Goal: Information Seeking & Learning: Learn about a topic

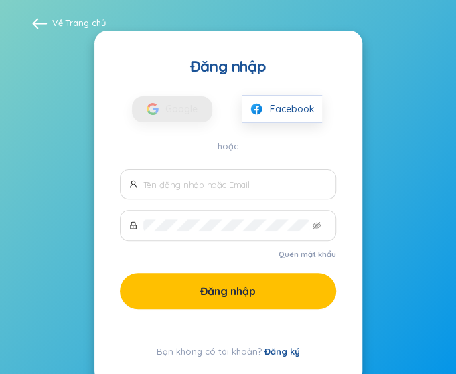
scroll to position [24, 0]
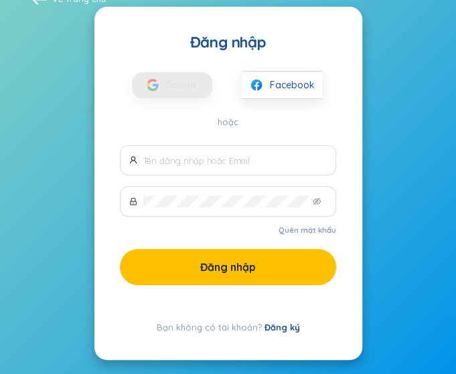
click at [160, 167] on span at bounding box center [228, 160] width 216 height 30
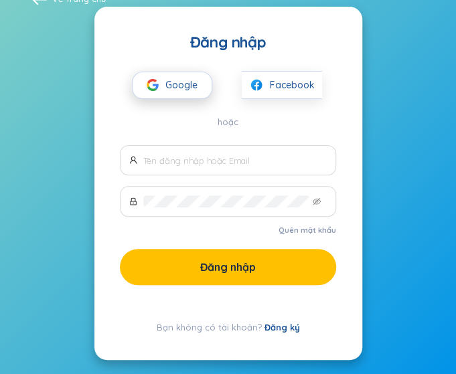
click at [179, 91] on span "Google" at bounding box center [184, 85] width 39 height 25
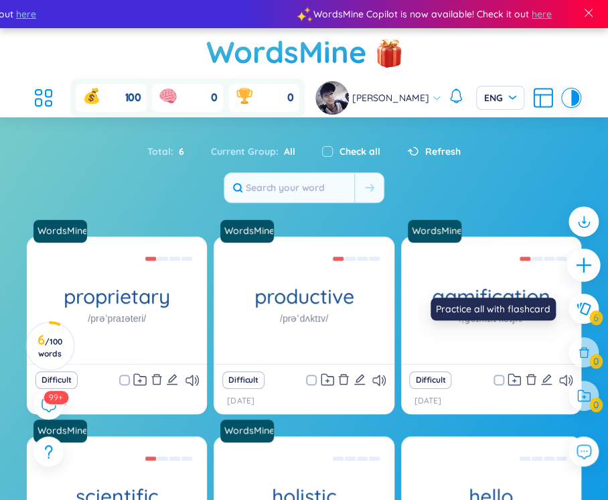
click at [577, 251] on div at bounding box center [583, 264] width 33 height 33
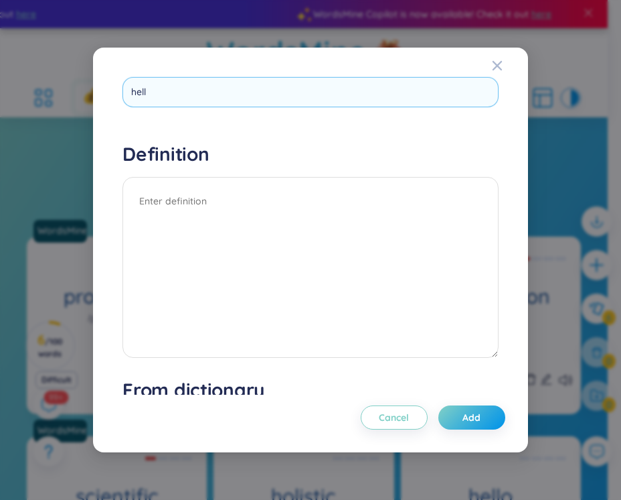
type input "hello"
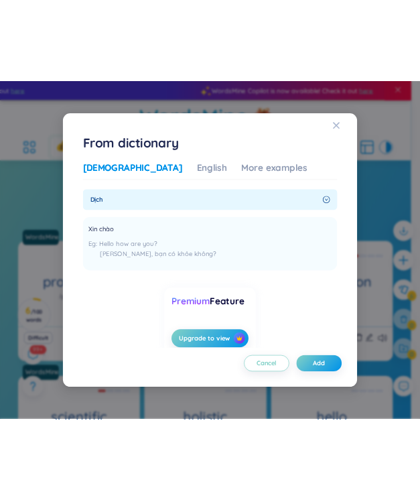
scroll to position [329, 0]
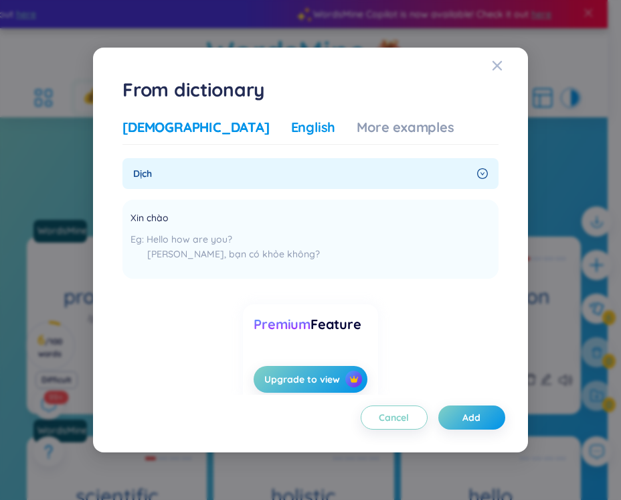
click at [291, 135] on div "English" at bounding box center [313, 127] width 45 height 19
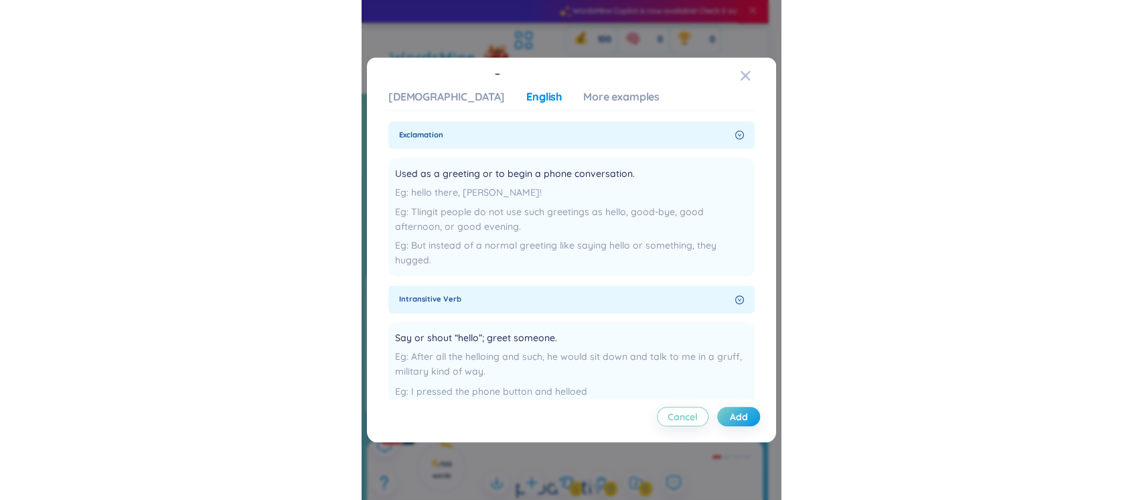
scroll to position [0, 0]
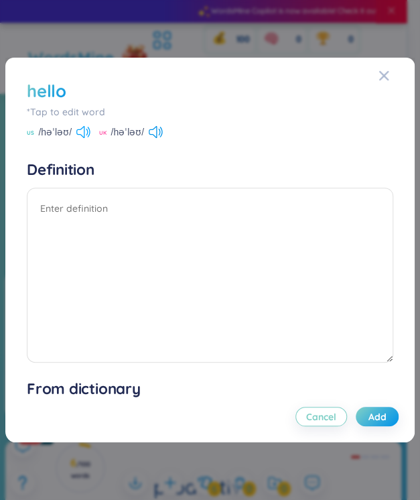
click at [81, 130] on icon at bounding box center [83, 132] width 14 height 12
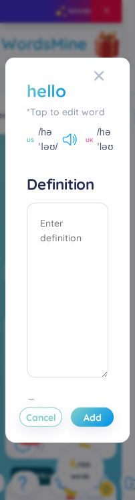
click at [68, 137] on icon at bounding box center [70, 139] width 14 height 12
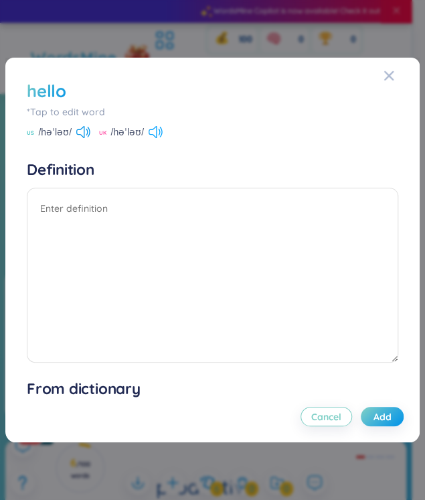
click at [157, 126] on icon at bounding box center [156, 132] width 14 height 12
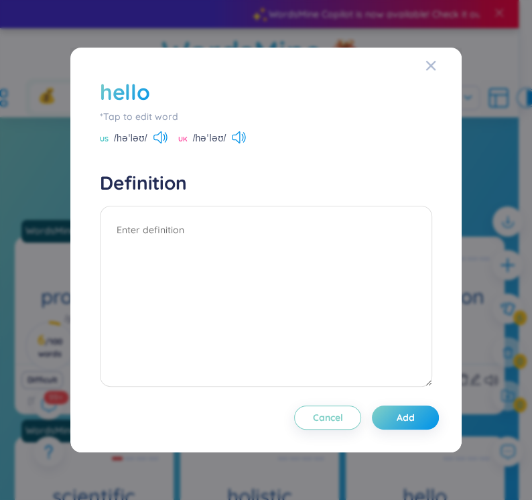
click at [244, 130] on div "hello *Tap to edit word US /həˈləʊ/ UK /həˈləʊ/" at bounding box center [266, 111] width 332 height 68
click at [238, 133] on icon at bounding box center [236, 137] width 8 height 12
click at [155, 134] on icon at bounding box center [160, 137] width 14 height 12
click at [240, 136] on icon at bounding box center [239, 137] width 14 height 12
click at [238, 141] on icon at bounding box center [239, 137] width 14 height 12
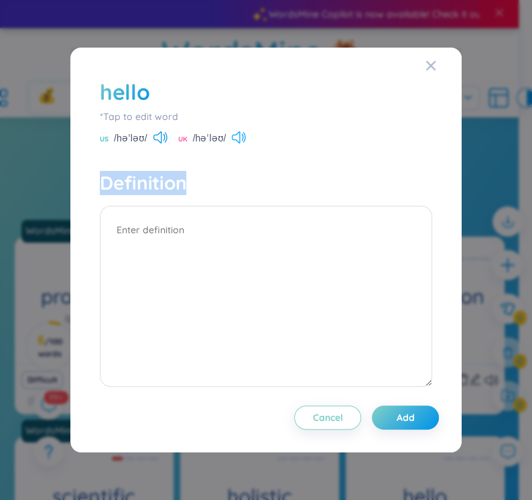
click at [238, 141] on icon at bounding box center [239, 137] width 14 height 12
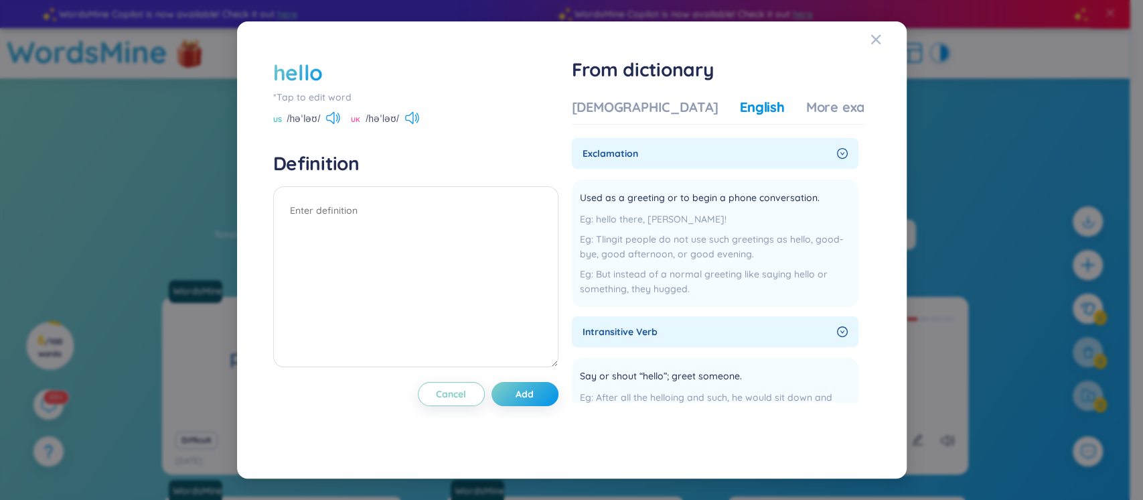
click at [607, 106] on div "hello *Tap to edit word US /həˈləʊ/ UK /həˈləʊ/ Definition Cancel Add From dict…" at bounding box center [571, 250] width 1143 height 500
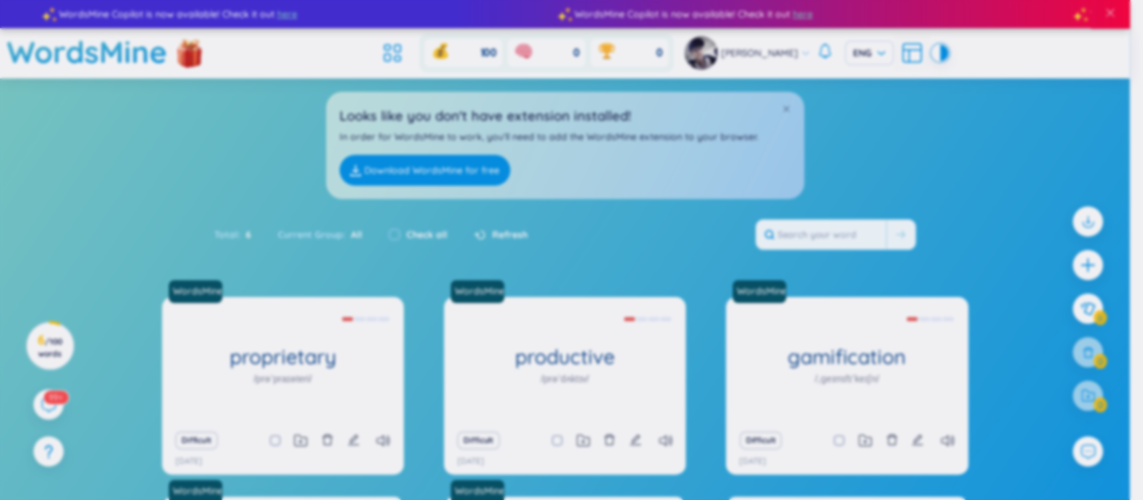
click at [607, 106] on div "hello *Tap to edit word US /həˈləʊ/ UK /həˈləʊ/ Definition Cancel Add From dict…" at bounding box center [571, 250] width 1143 height 500
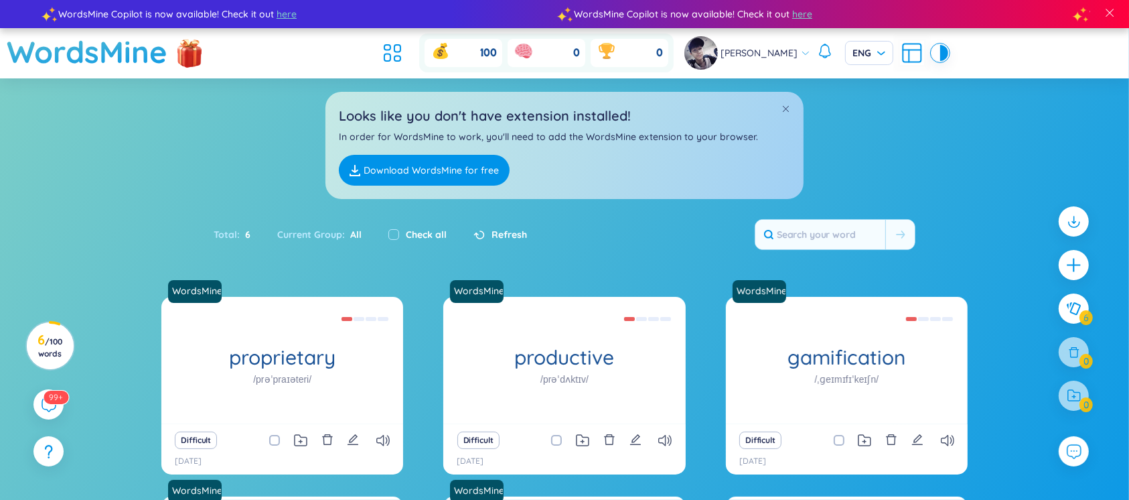
scroll to position [244, 0]
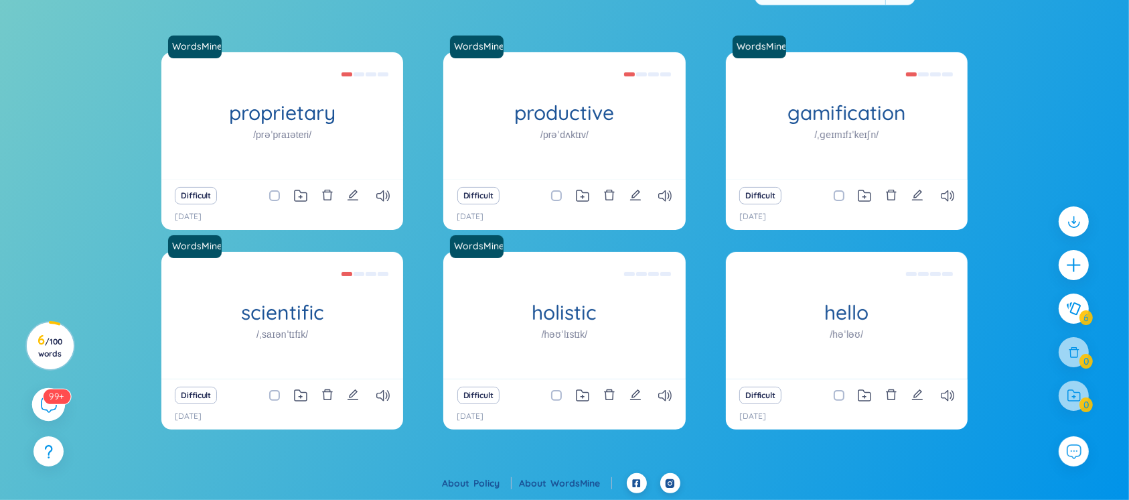
click at [48, 404] on icon at bounding box center [48, 404] width 16 height 16
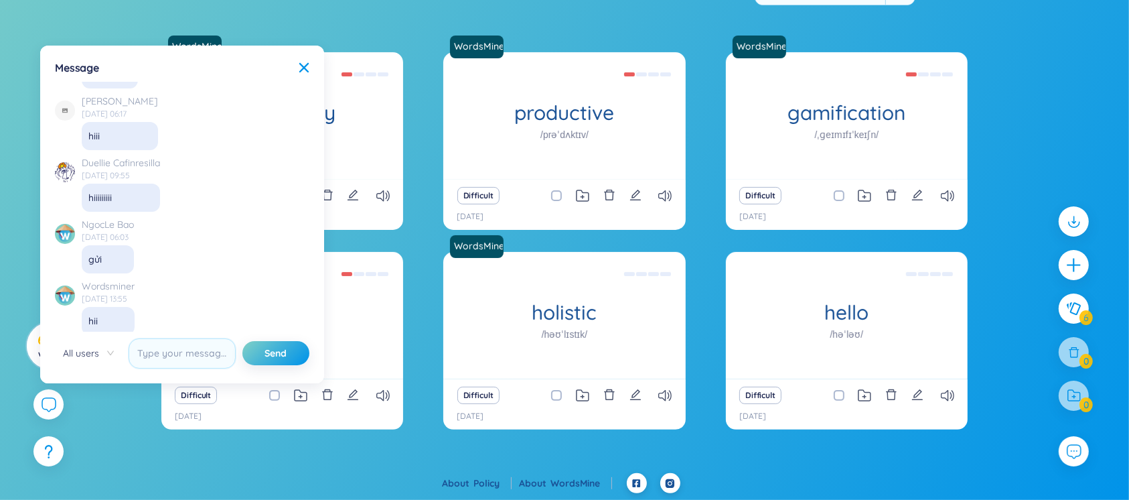
scroll to position [9750, 0]
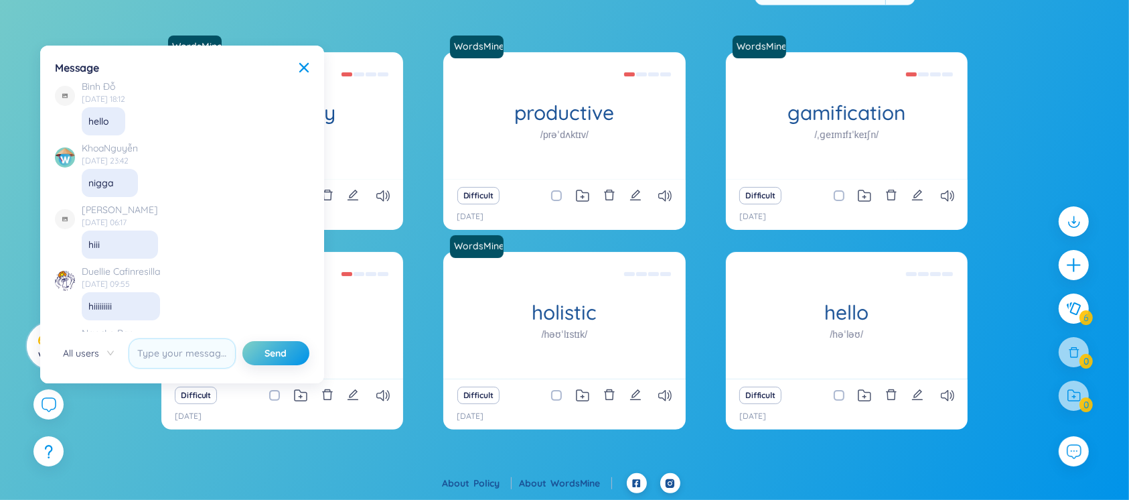
click at [317, 65] on body "WordsMine Copilot is now available! Check it out here WordsMine Copilot is now …" at bounding box center [564, 6] width 1129 height 500
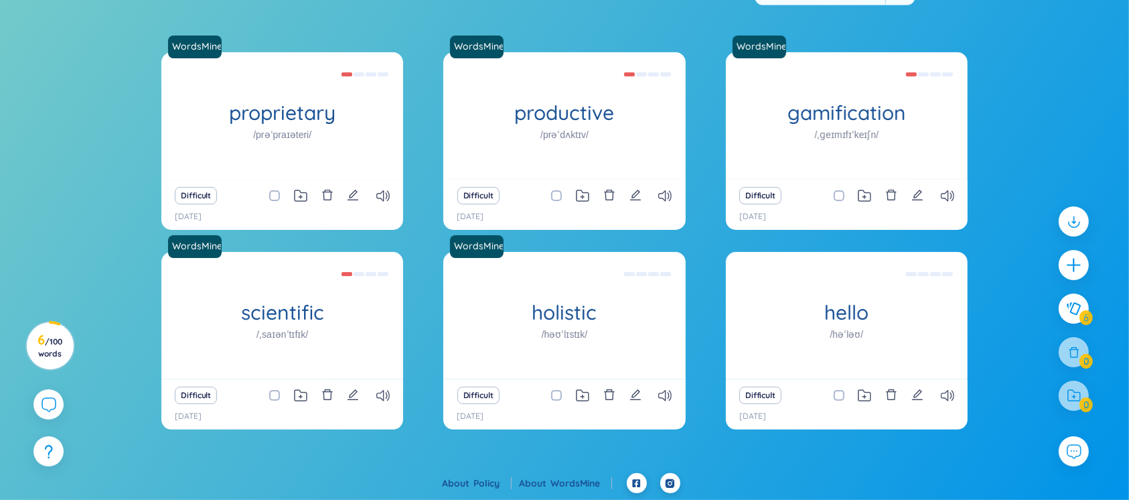
scroll to position [15430, 0]
click at [46, 388] on div at bounding box center [48, 404] width 33 height 33
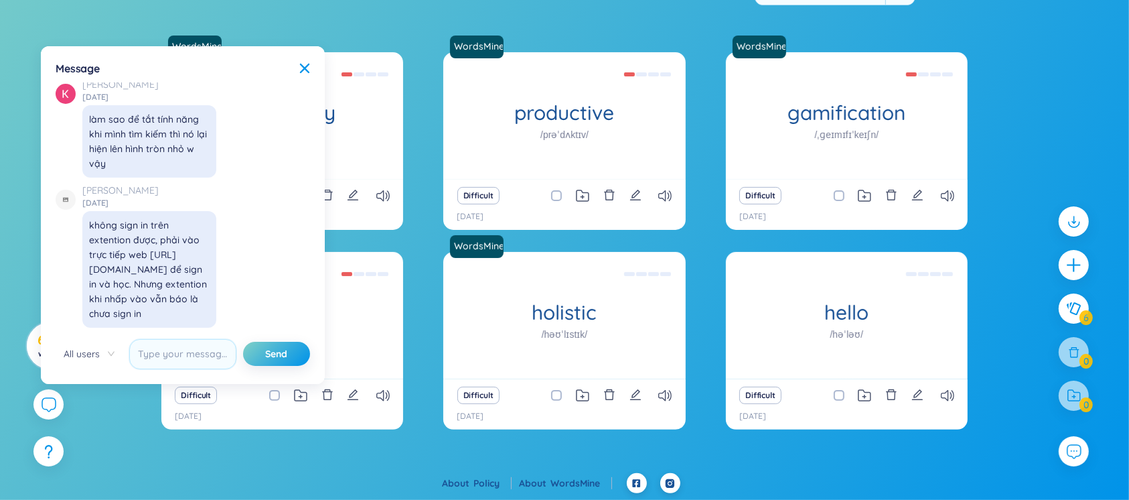
click at [607, 447] on div "WordsMine proprietary /prəˈpraɪəteri/ Độc quyền Eg: The company developed a pro…" at bounding box center [564, 262] width 1129 height 421
